Goal: Book appointment/travel/reservation

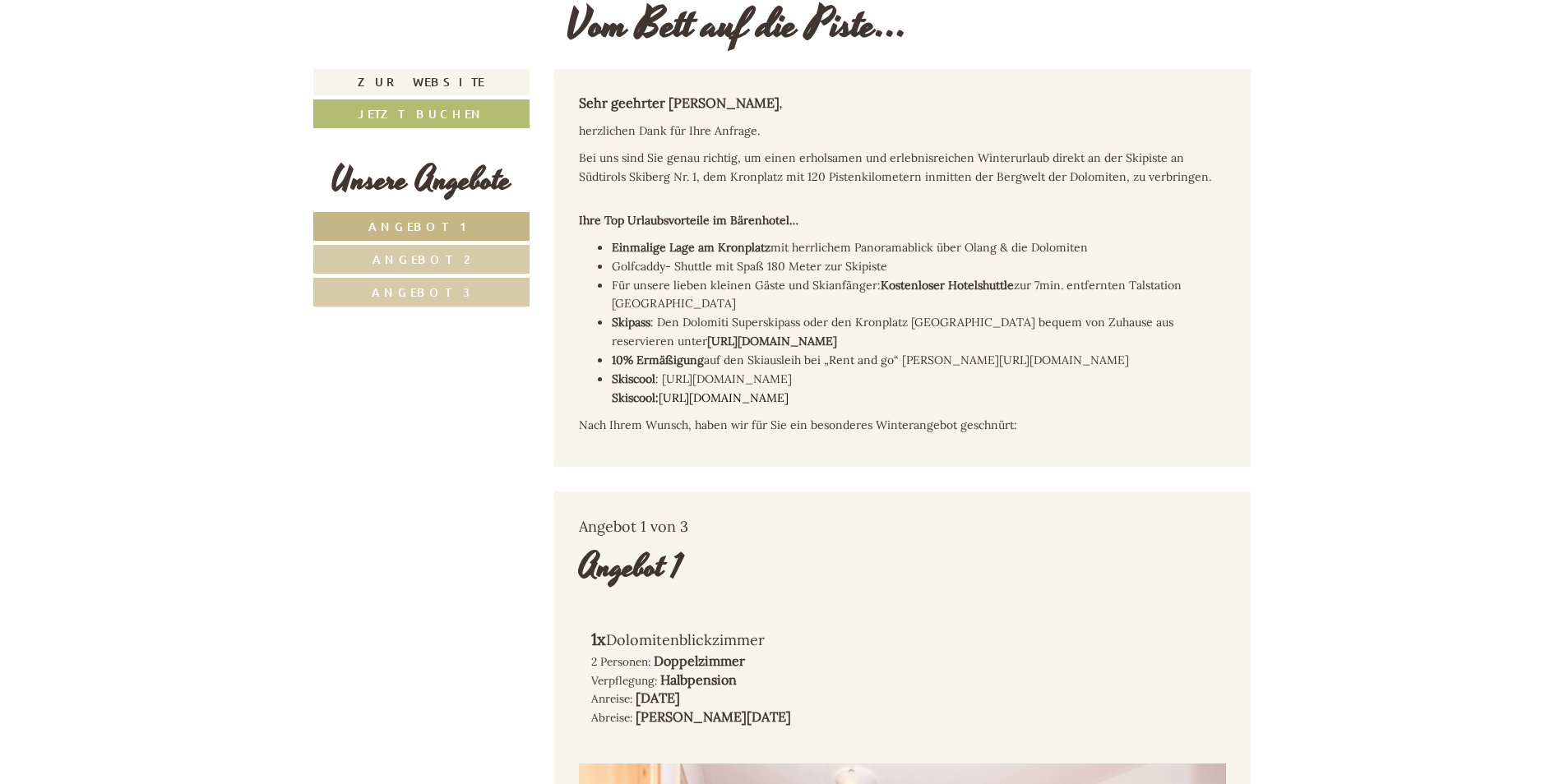
scroll to position [658, 0]
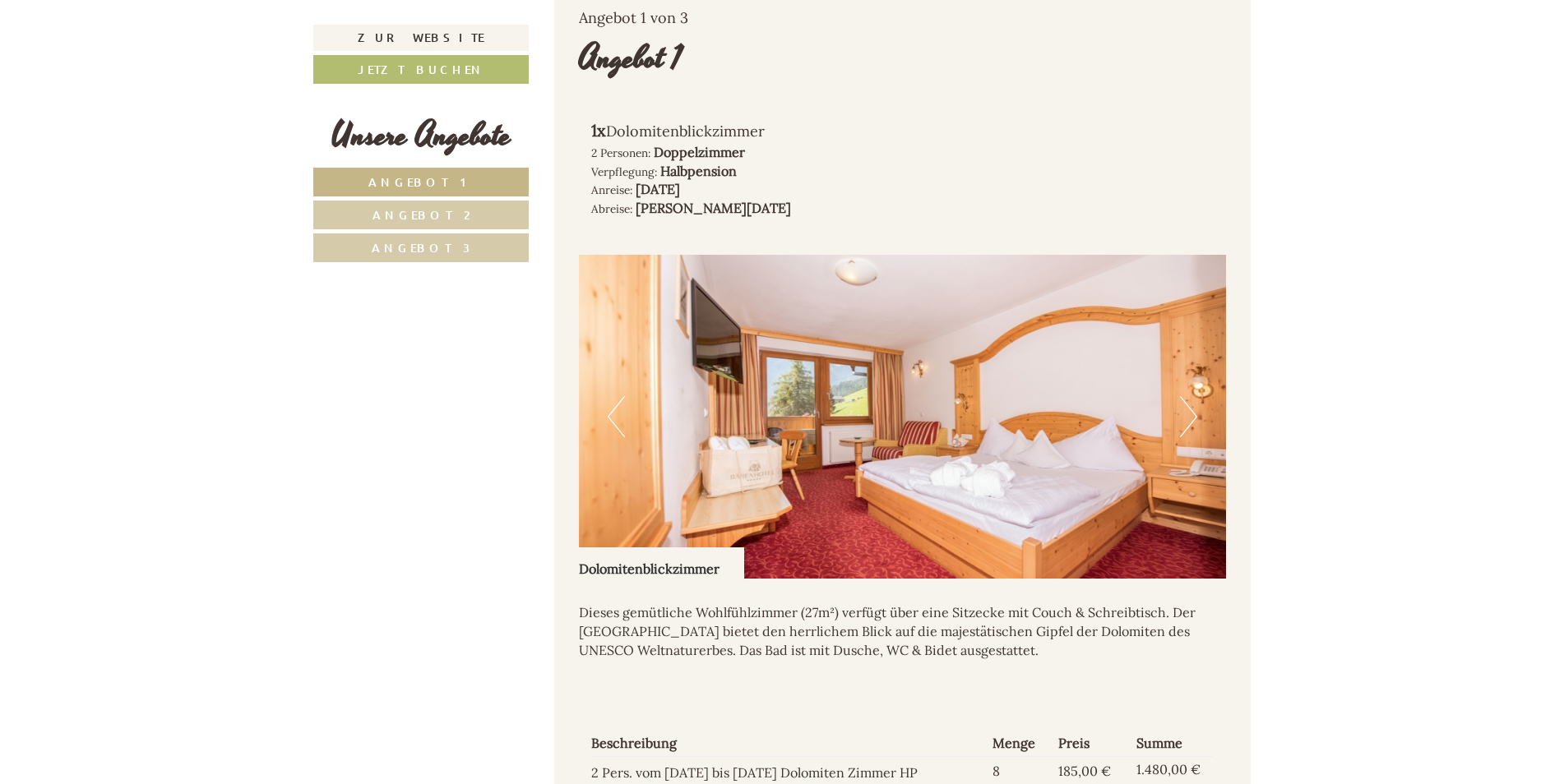
scroll to position [1151, 0]
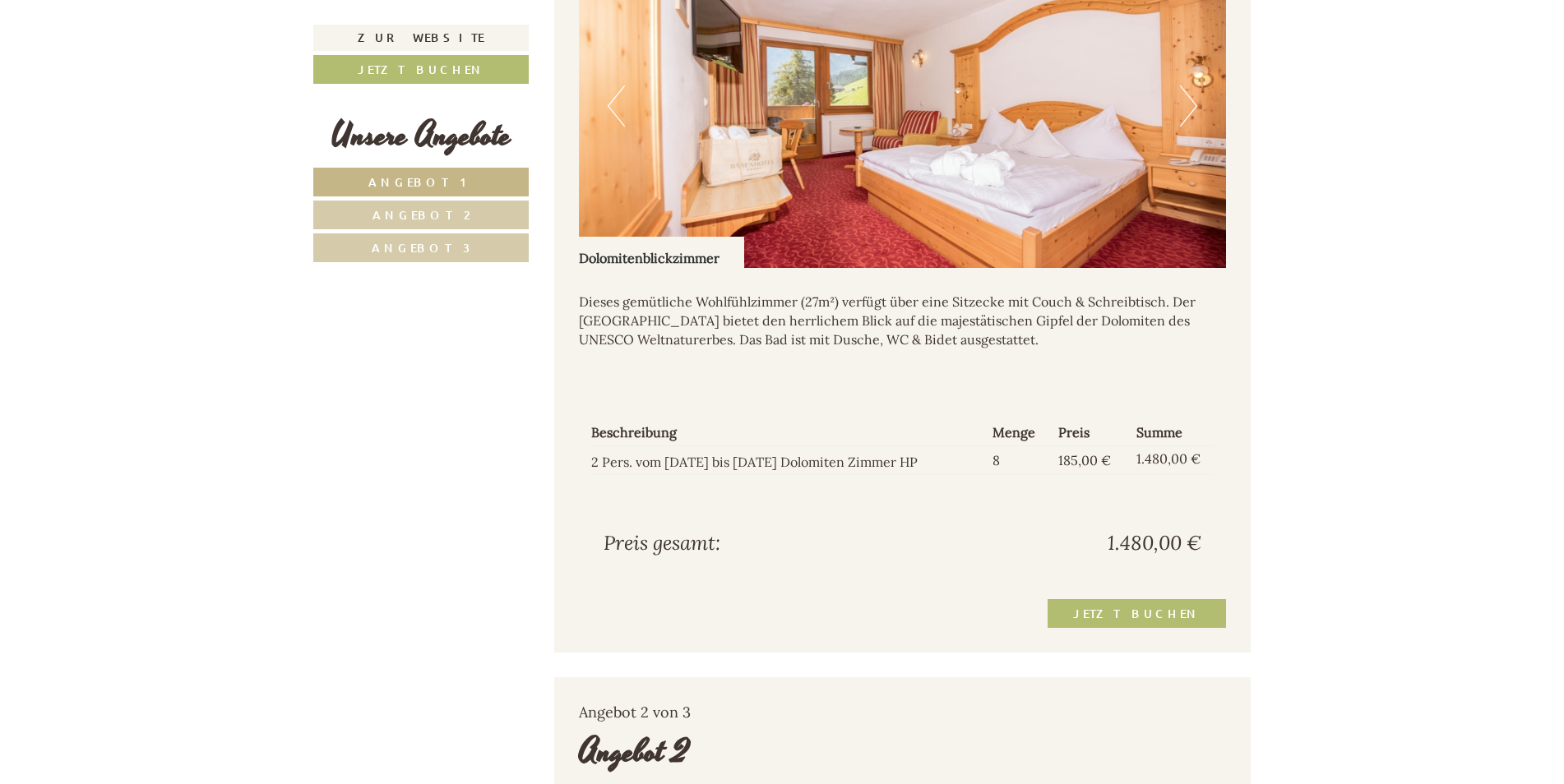
scroll to position [1480, 0]
click at [1144, 600] on link "Jetzt buchen" at bounding box center [1136, 614] width 179 height 29
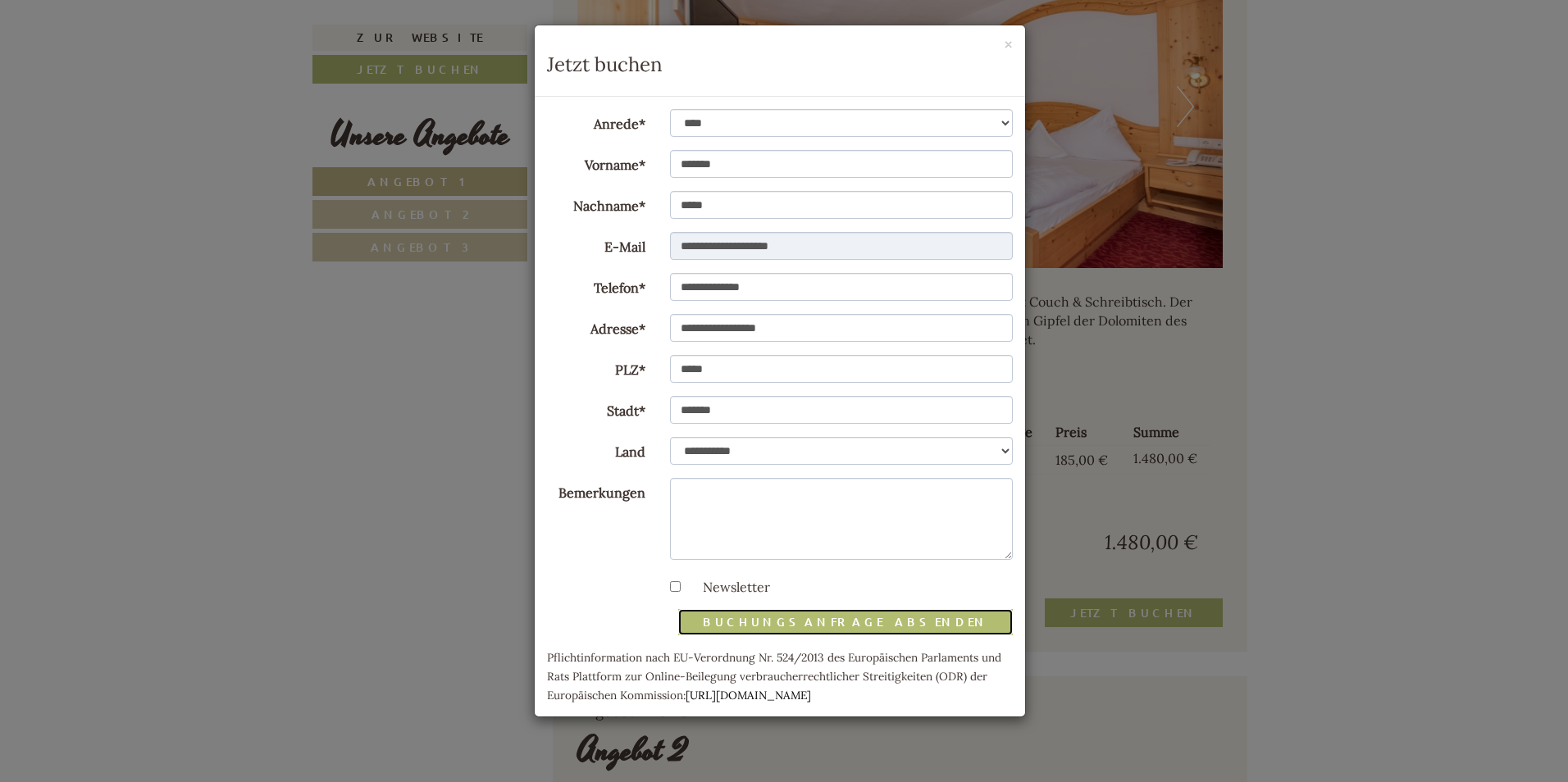
click at [860, 621] on button "Buchungsanfrage absenden" at bounding box center [846, 622] width 335 height 26
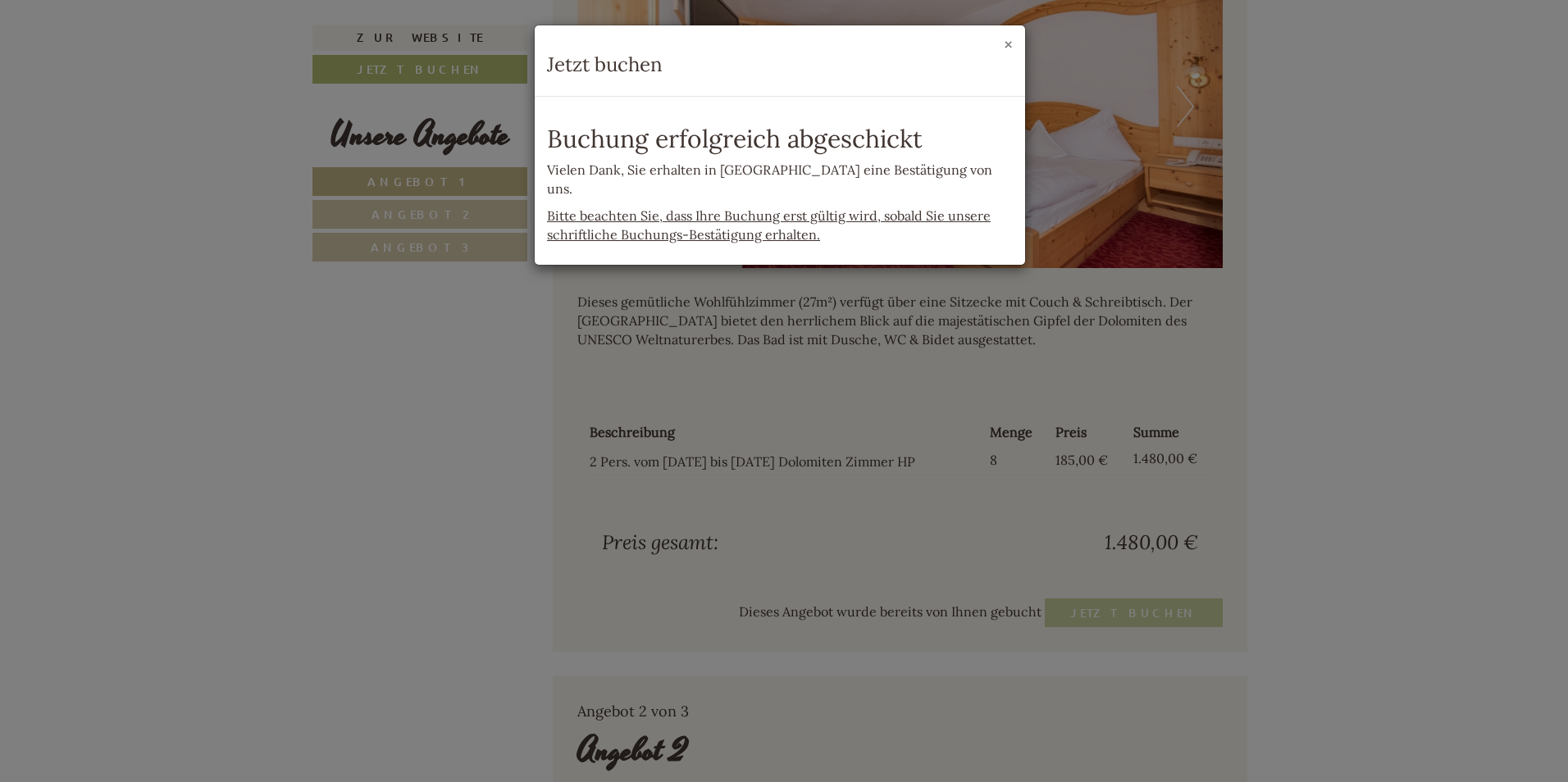
click at [1004, 45] on button "×" at bounding box center [1009, 45] width 9 height 17
